Goal: Navigation & Orientation: Find specific page/section

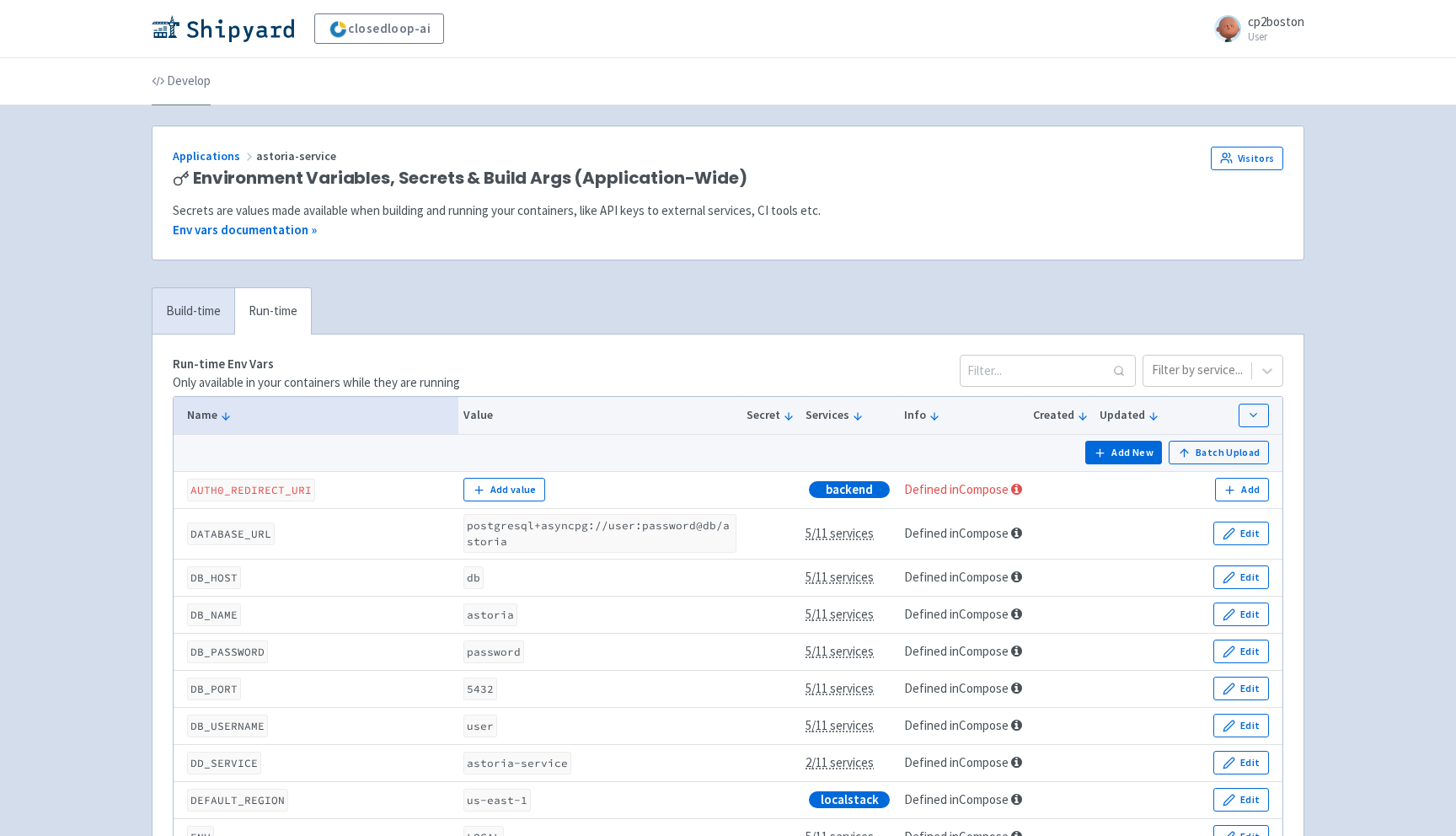
click at [193, 80] on link "Develop" at bounding box center [182, 82] width 59 height 47
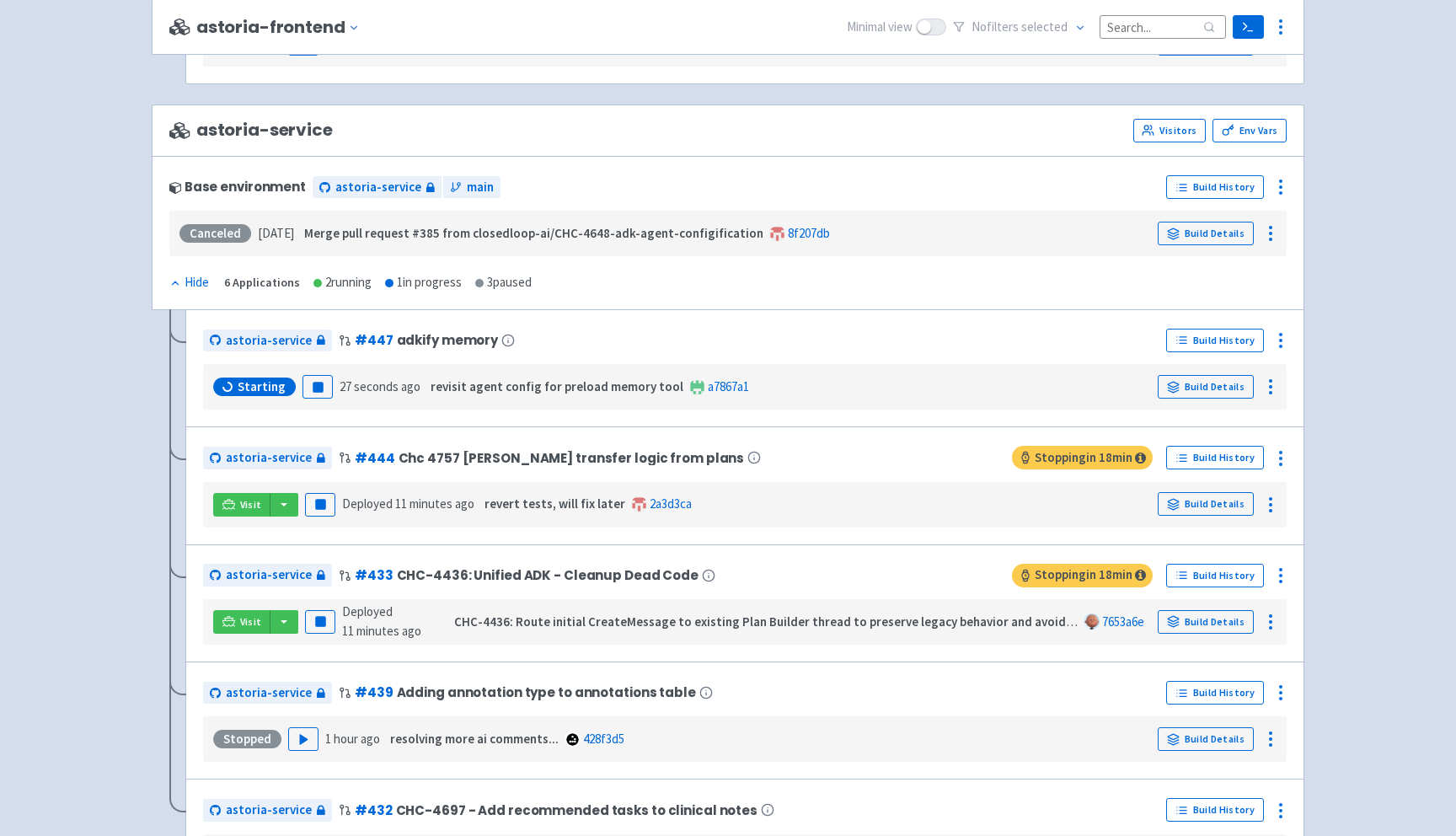
scroll to position [1080, 0]
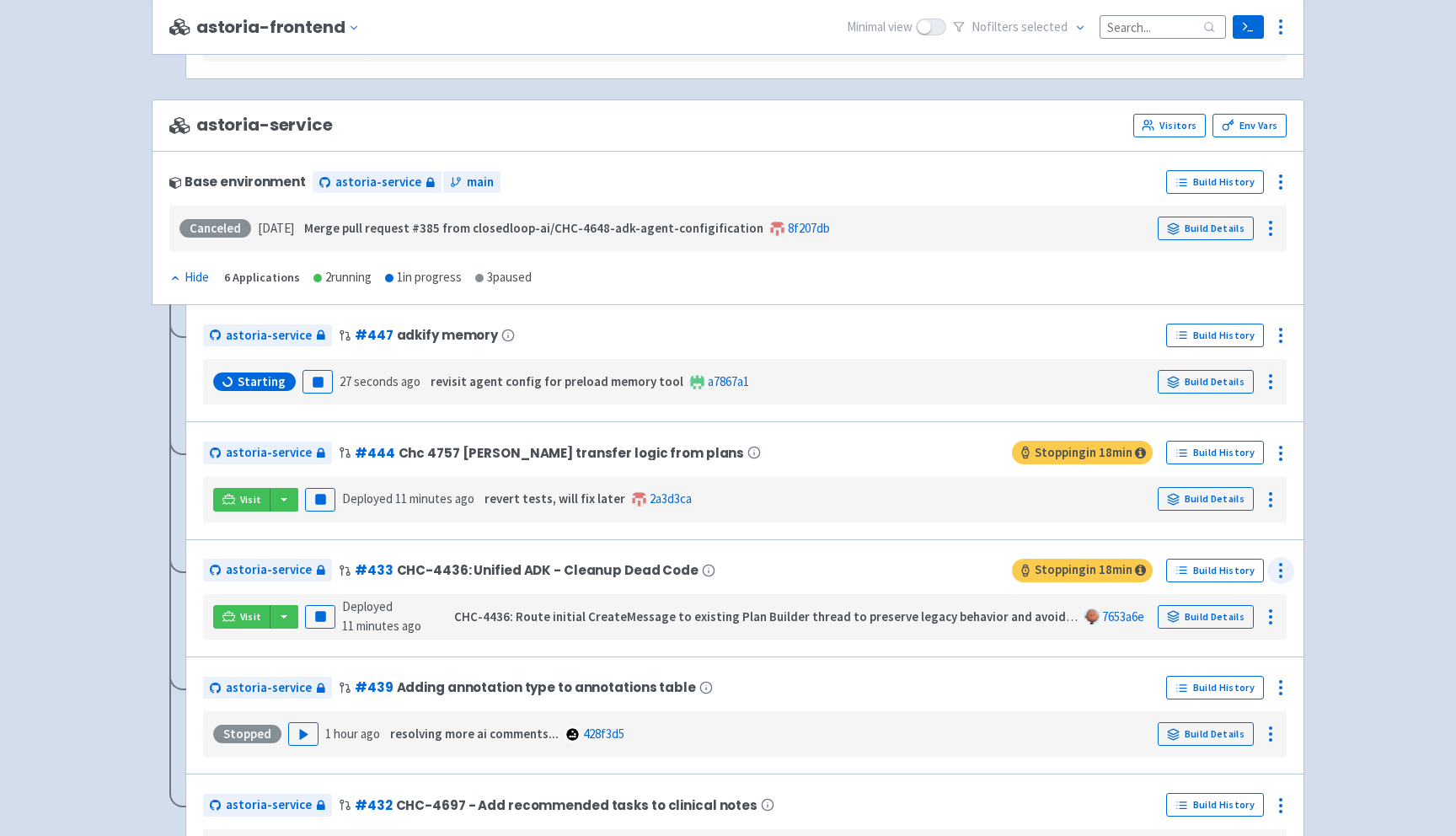
click at [1281, 577] on circle at bounding box center [1281, 577] width 2 height 2
click at [1177, 667] on span "Visitors" at bounding box center [1181, 669] width 39 height 24
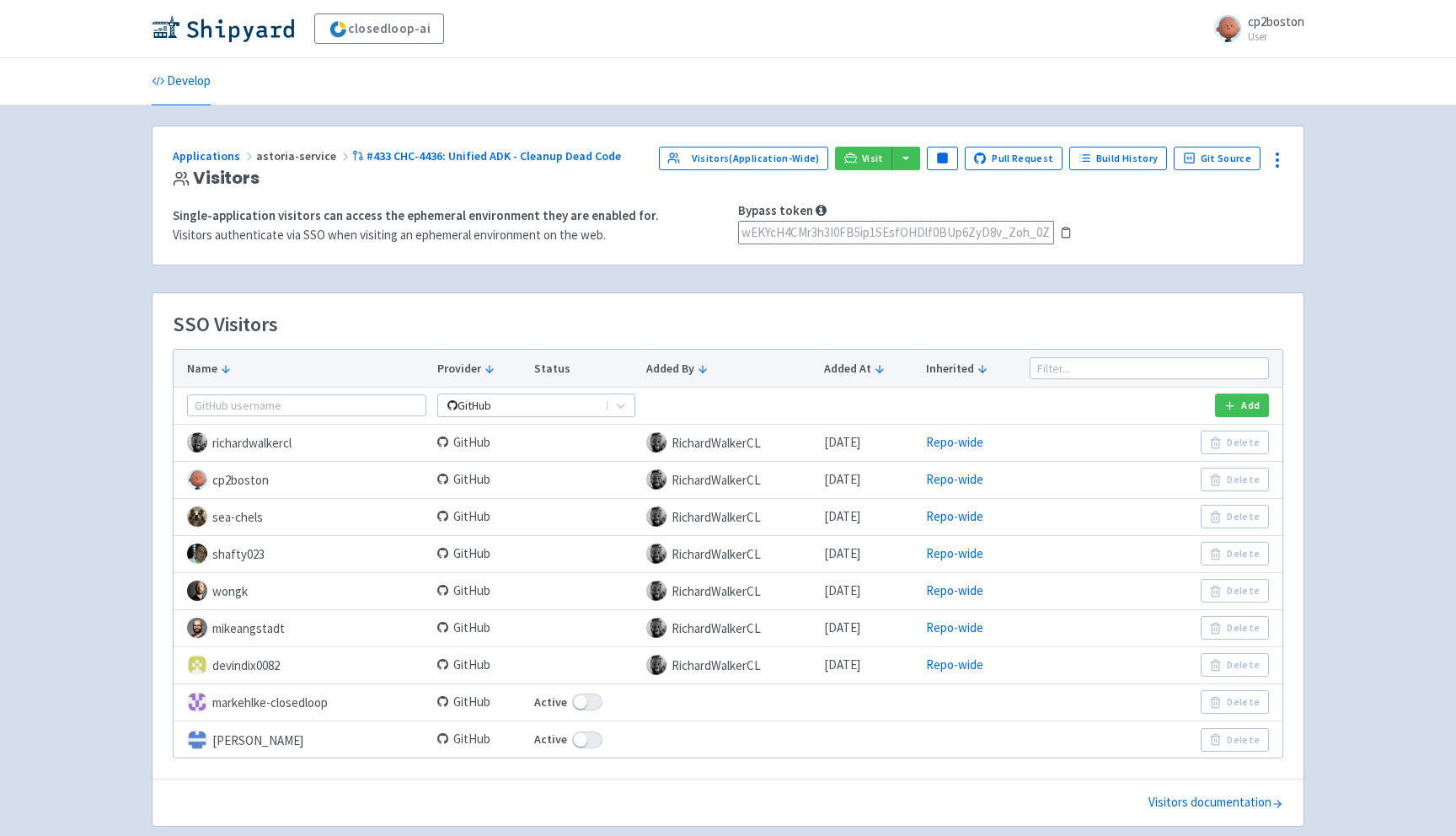
click at [1066, 235] on icon at bounding box center [1066, 233] width 12 height 12
click at [197, 80] on link "Develop" at bounding box center [182, 82] width 59 height 47
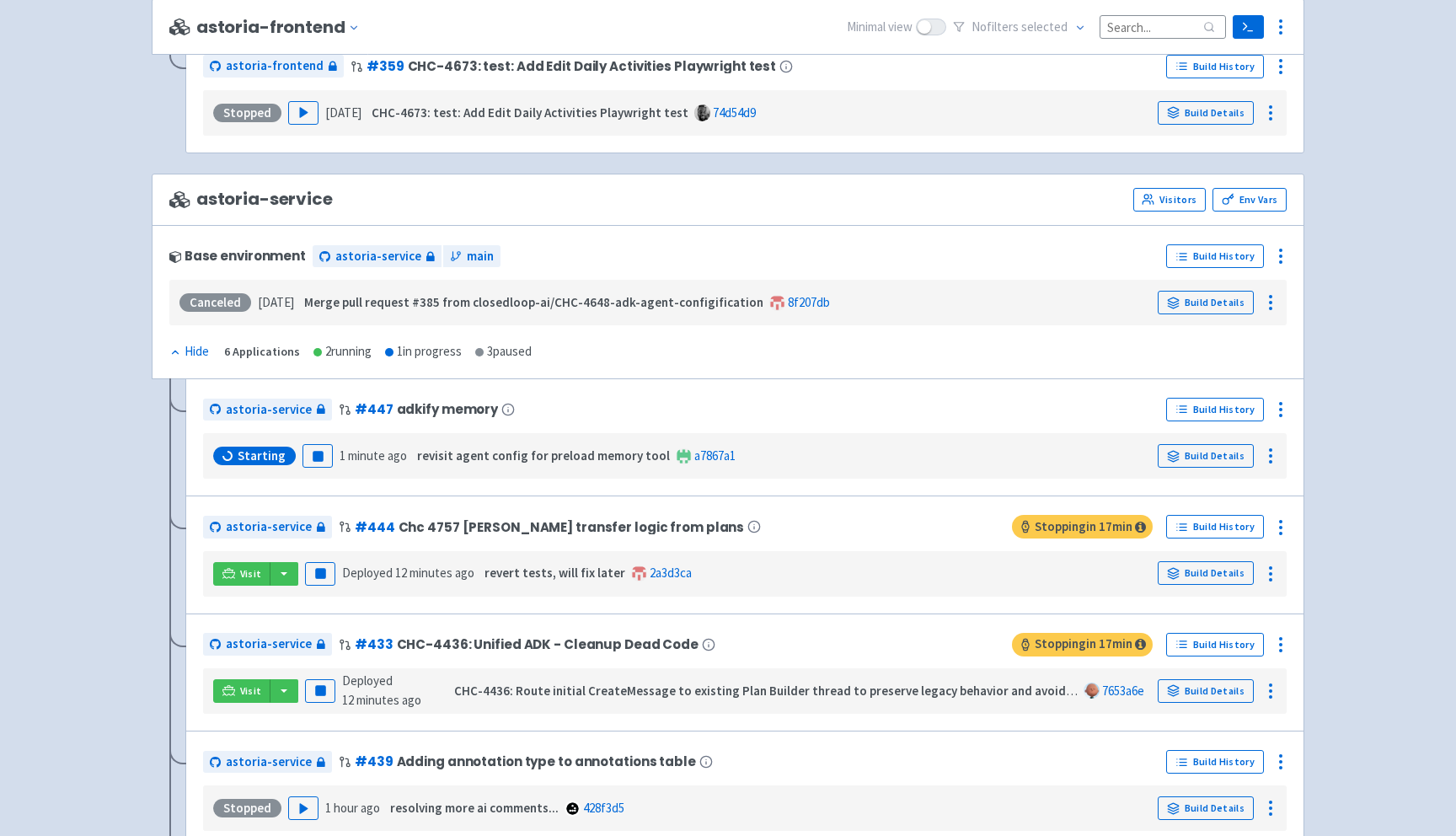
scroll to position [1020, 0]
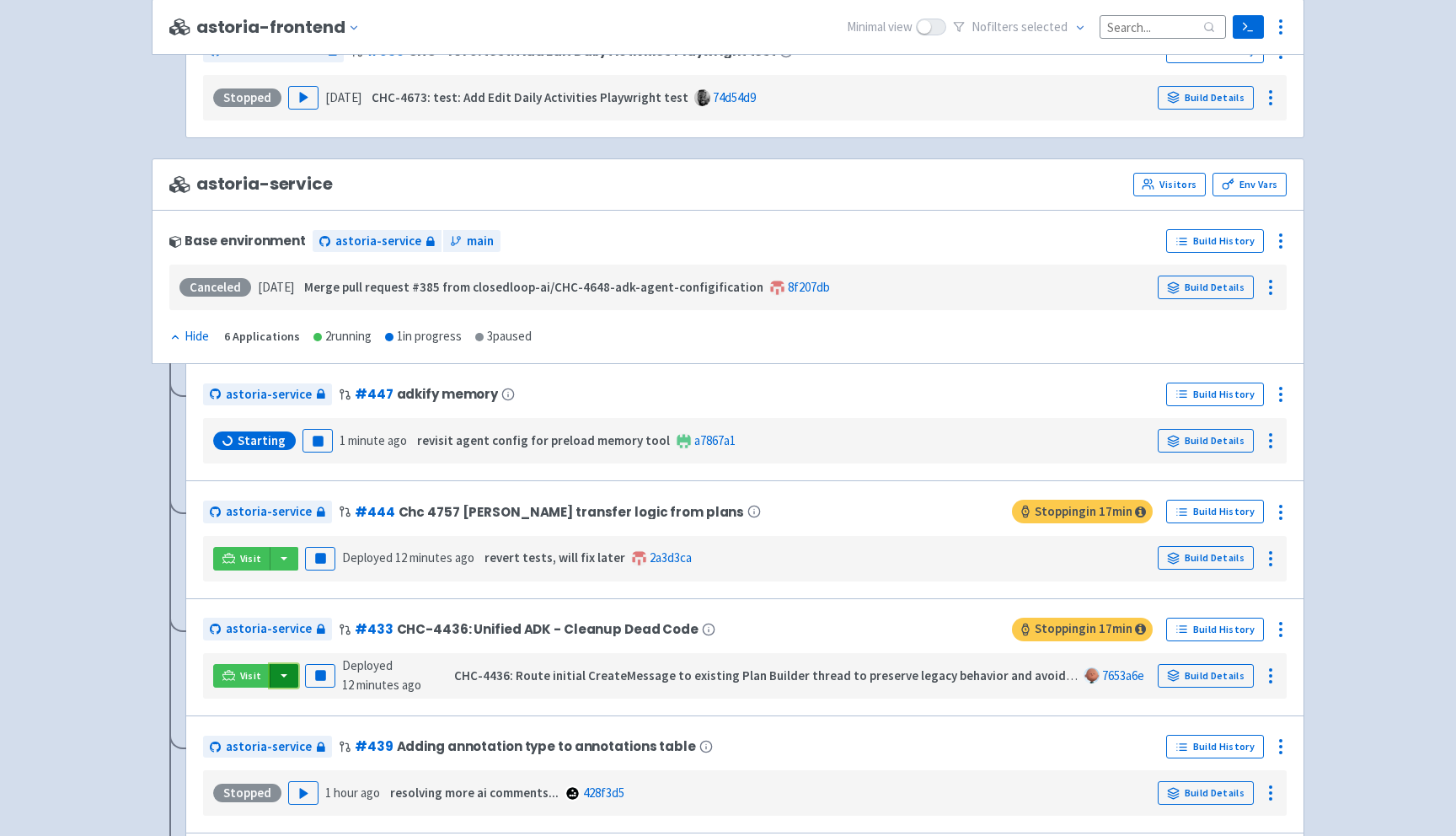
click at [281, 678] on button "button" at bounding box center [284, 675] width 29 height 24
click at [331, 738] on link "astoria-service (webapp)" at bounding box center [355, 736] width 174 height 26
